Goal: Information Seeking & Learning: Find specific fact

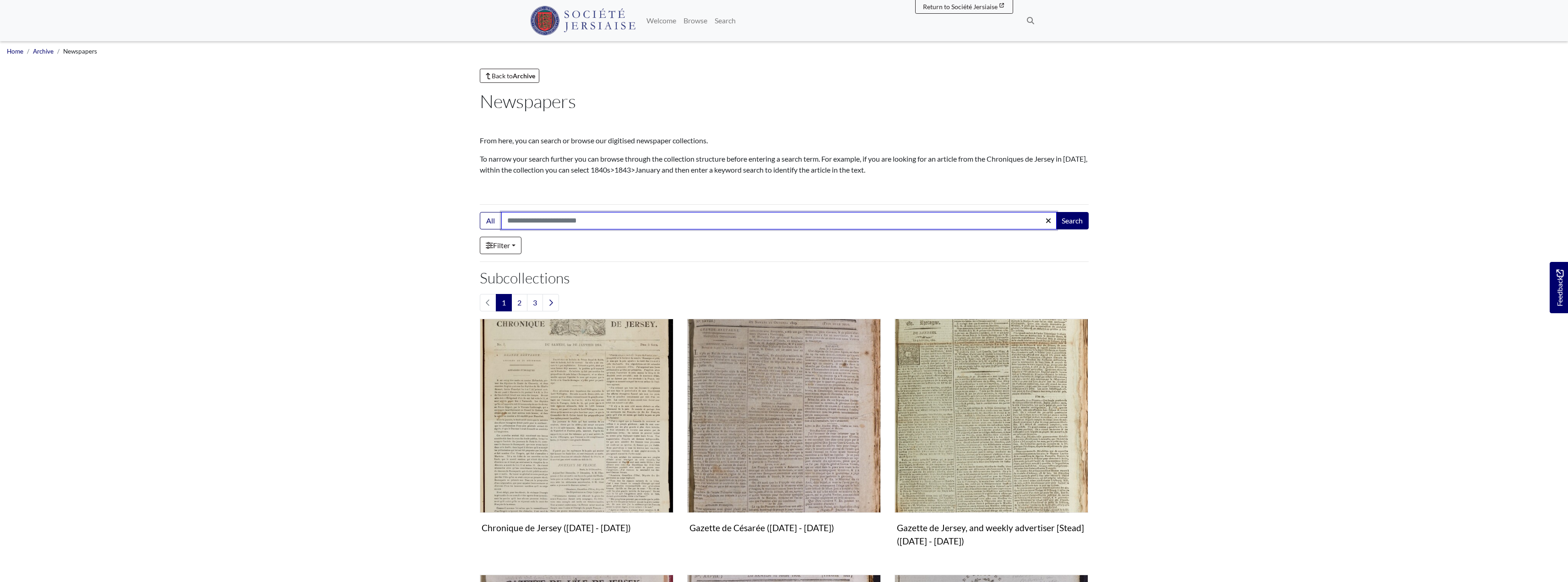
click at [577, 220] on input "Search:" at bounding box center [778, 221] width 555 height 18
type input "*******"
click at [1061, 224] on button "Search" at bounding box center [1072, 221] width 33 height 18
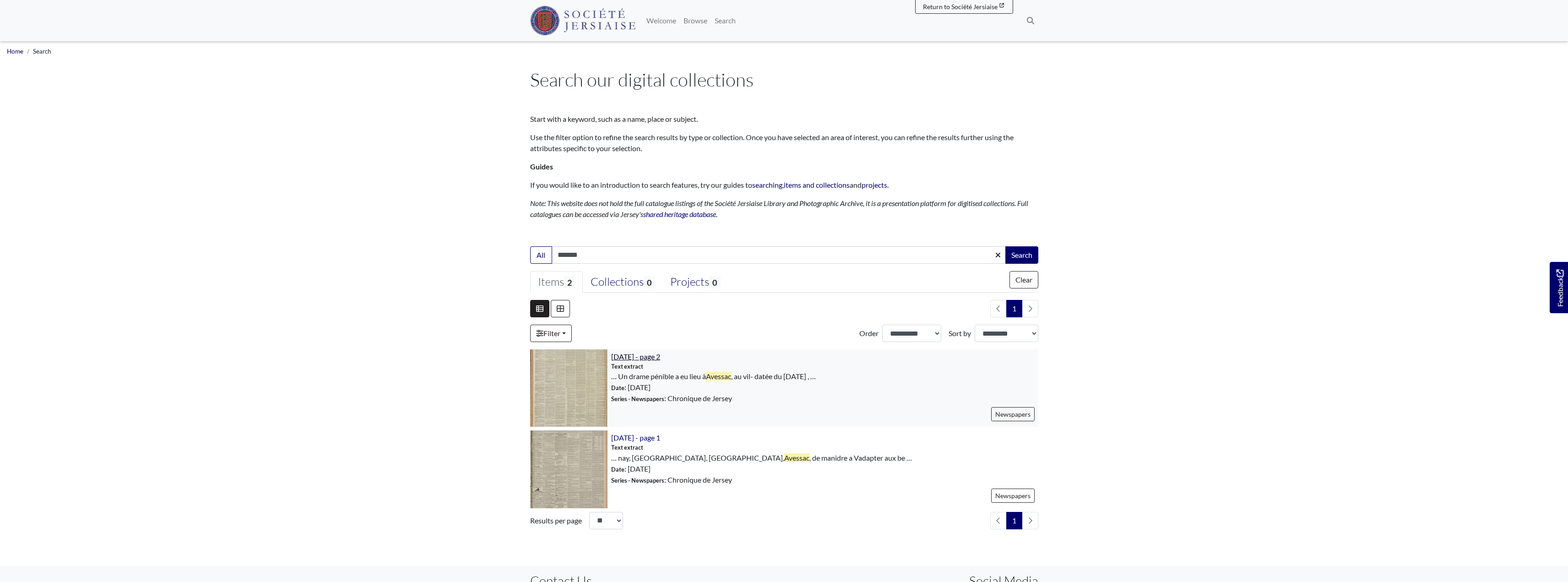
click at [630, 358] on span "[DATE] - page 2" at bounding box center [636, 356] width 49 height 9
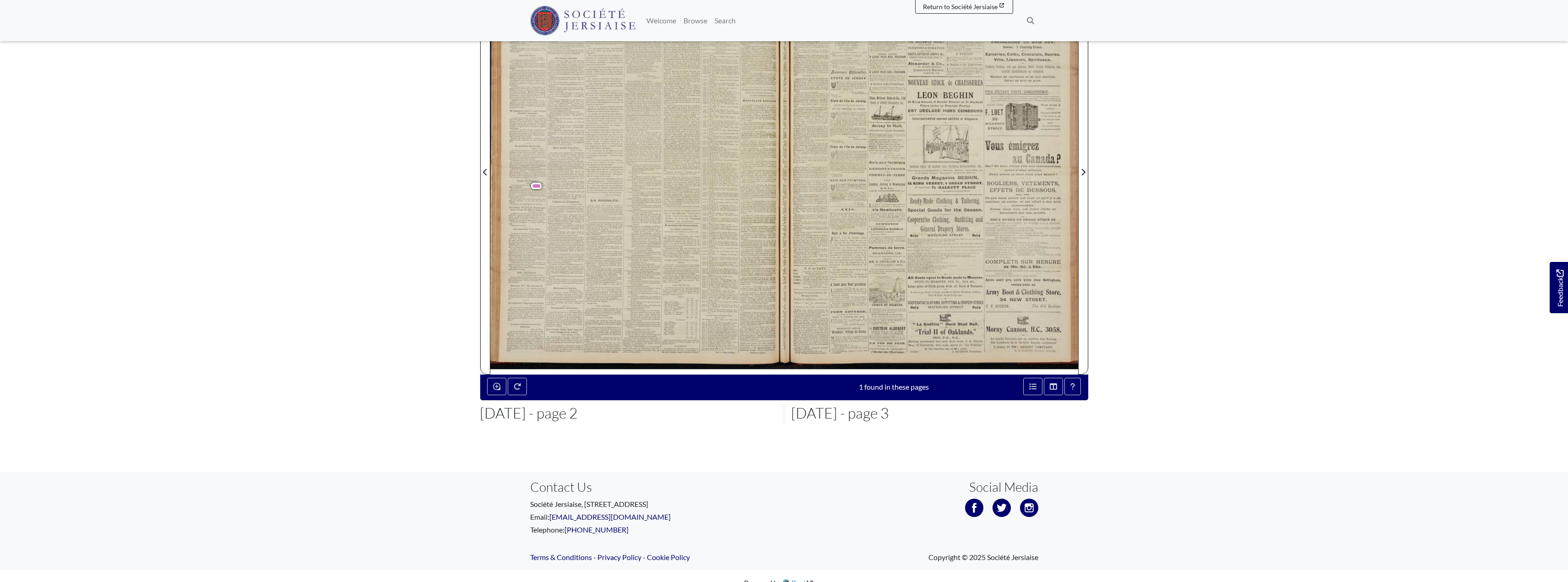
scroll to position [92, 0]
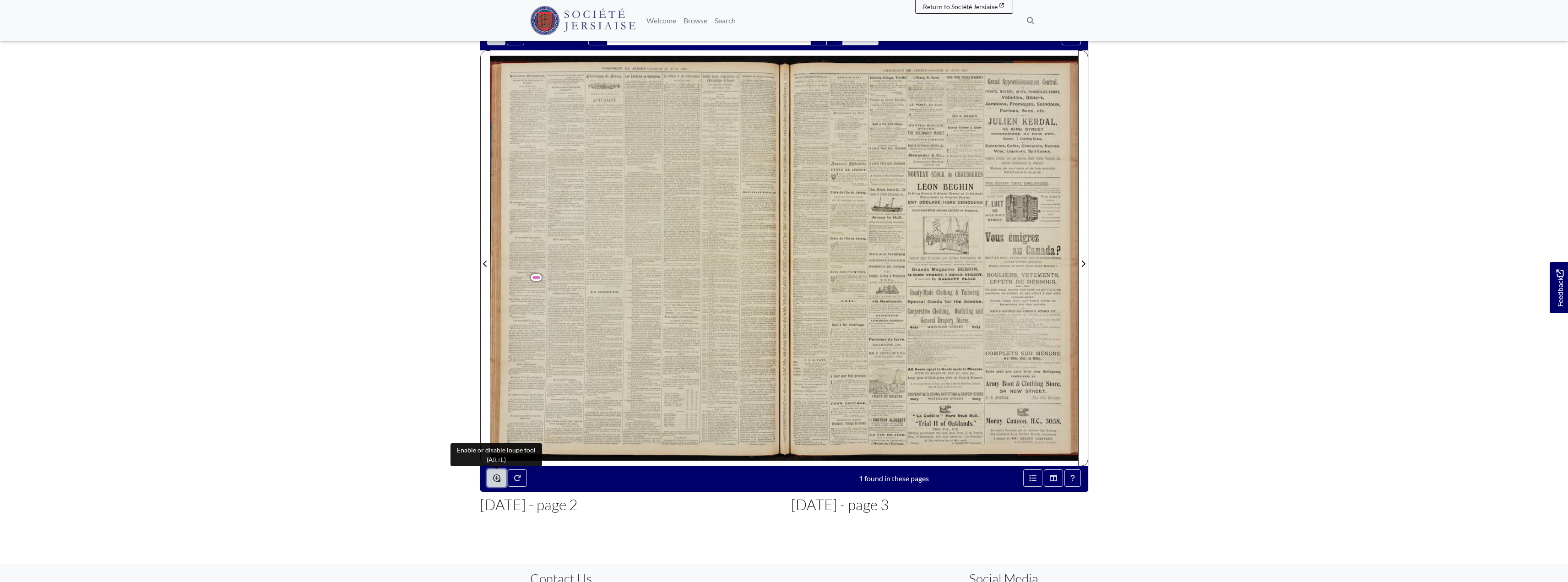
click at [497, 479] on icon "Enable or disable loupe tool (Alt+L)" at bounding box center [496, 478] width 7 height 7
click at [526, 287] on div at bounding box center [525, 287] width 137 height 137
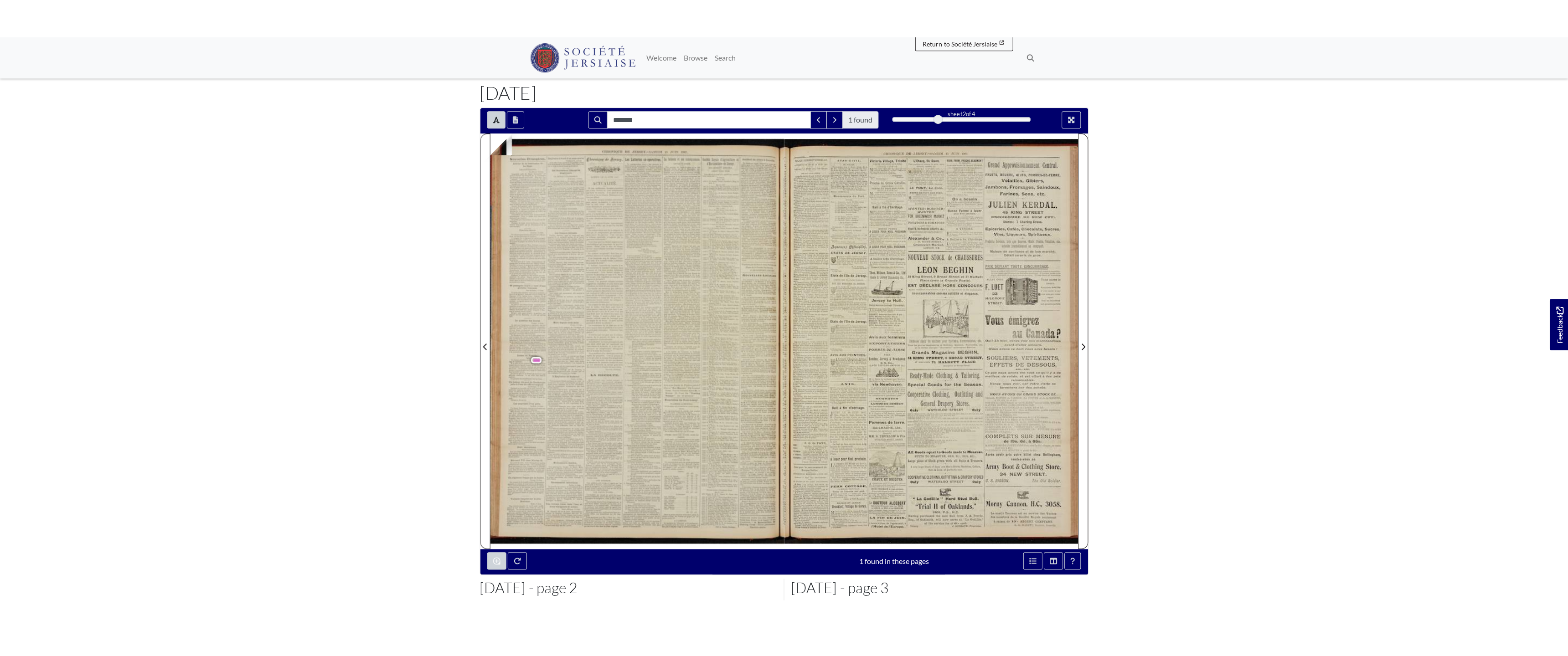
scroll to position [0, 0]
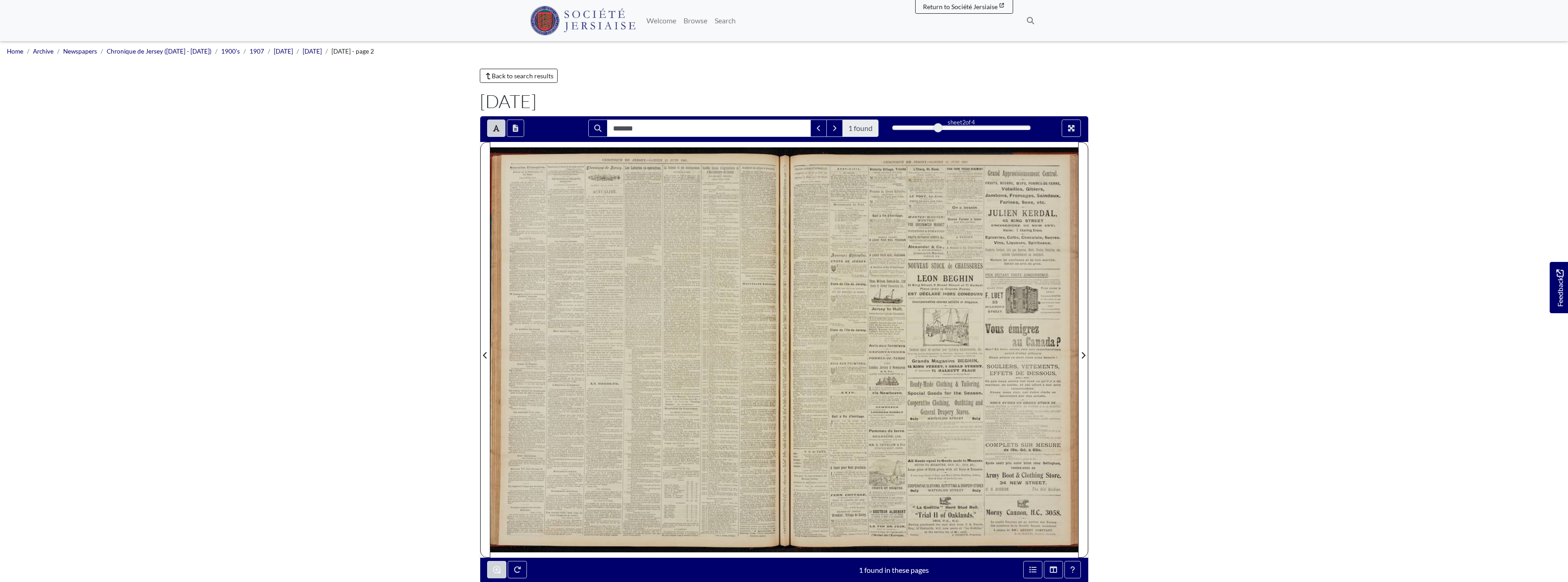
drag, startPoint x: 940, startPoint y: 127, endPoint x: 928, endPoint y: 129, distance: 12.2
click at [928, 129] on div "2" at bounding box center [961, 128] width 138 height 9
click at [1071, 126] on icon "Full screen mode" at bounding box center [1071, 128] width 7 height 7
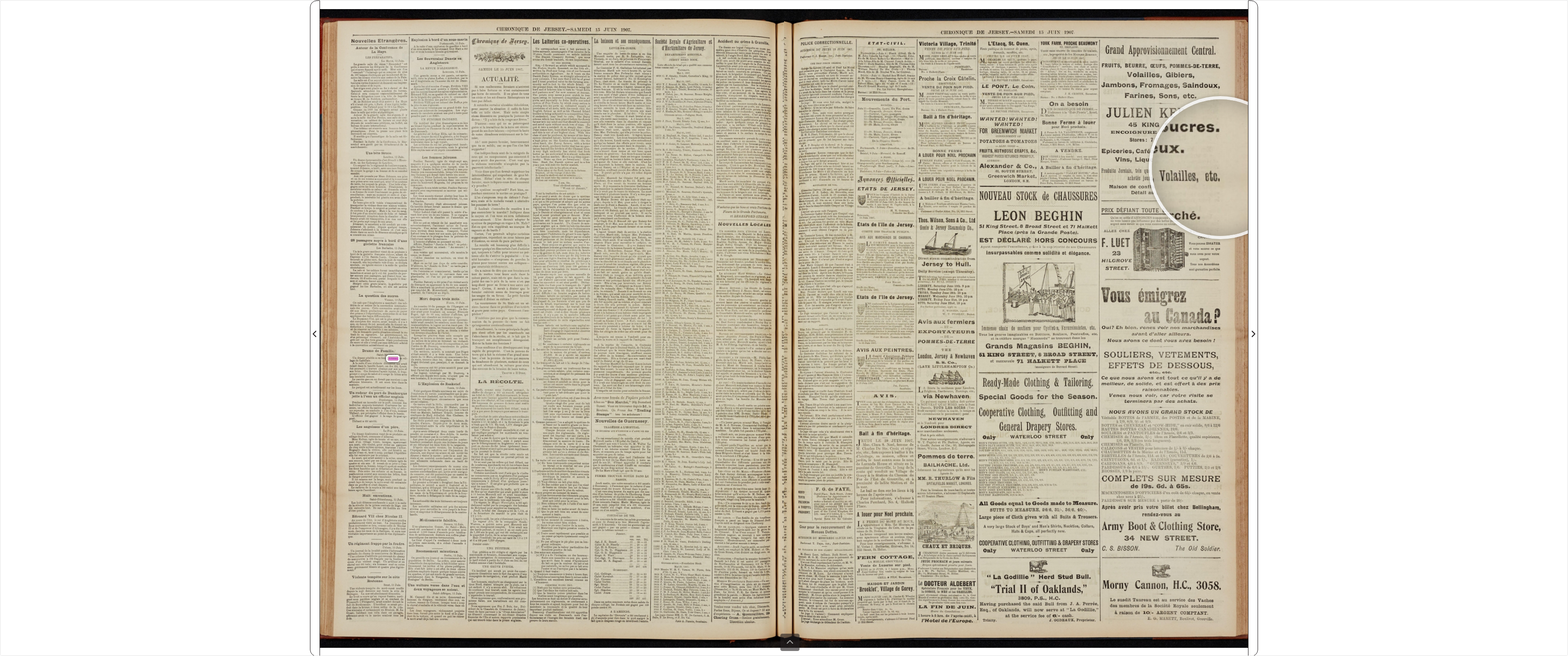
click at [1445, 73] on div "******* 1 found sheet 2 of 4 2 * The metadata has moved. You can now access the…" at bounding box center [784, 328] width 1568 height 656
